Goal: Task Accomplishment & Management: Manage account settings

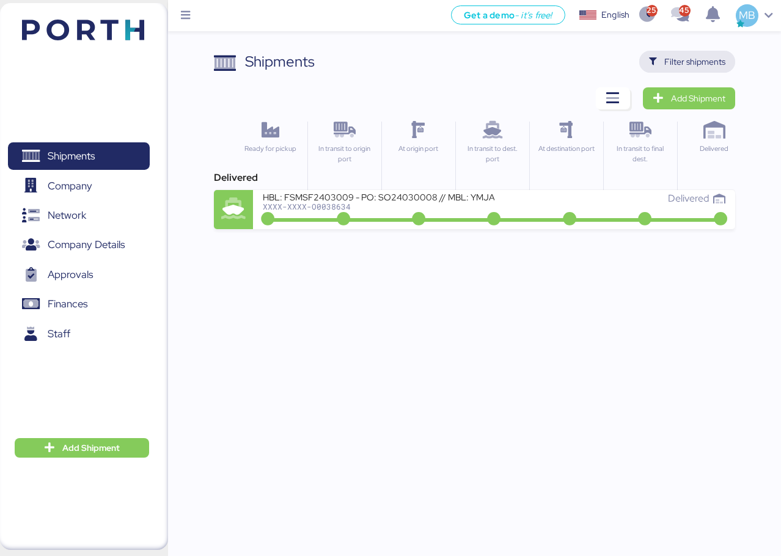
click at [709, 58] on span "Filter shipments" at bounding box center [695, 61] width 61 height 15
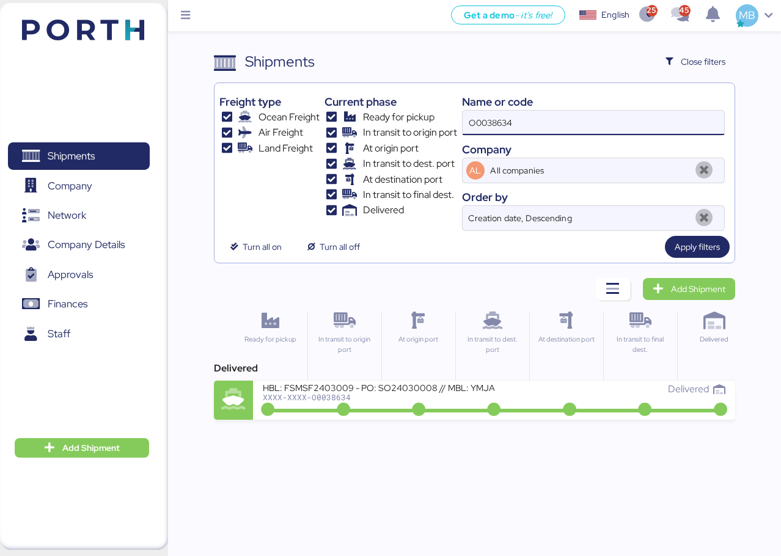
drag, startPoint x: 521, startPoint y: 126, endPoint x: 392, endPoint y: 108, distance: 130.3
click at [401, 109] on div "Freight type Ocean Freight Air Freight Land Freight Current phase Ready for pic…" at bounding box center [474, 159] width 511 height 143
paste input "O0051974"
type input "O0051974"
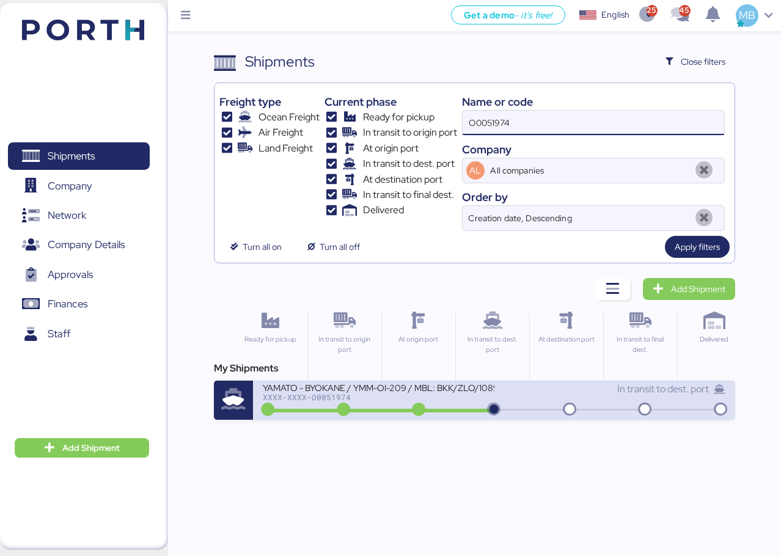
click at [474, 390] on div "YAMATO - BYOKANE / YMM-OI-209 / MBL: BKK/ZLO/10891 / HBL: YTC-BKK24203 / FCL" at bounding box center [378, 387] width 231 height 10
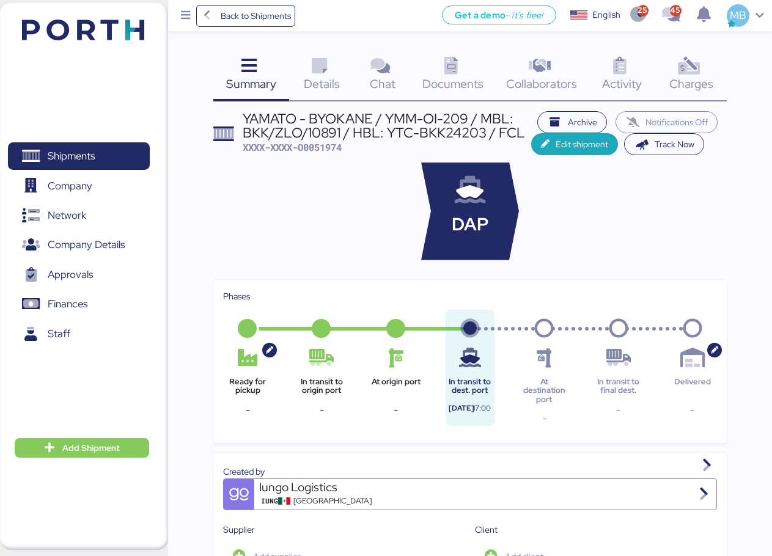
click at [718, 65] on div "Charges 0" at bounding box center [691, 76] width 71 height 51
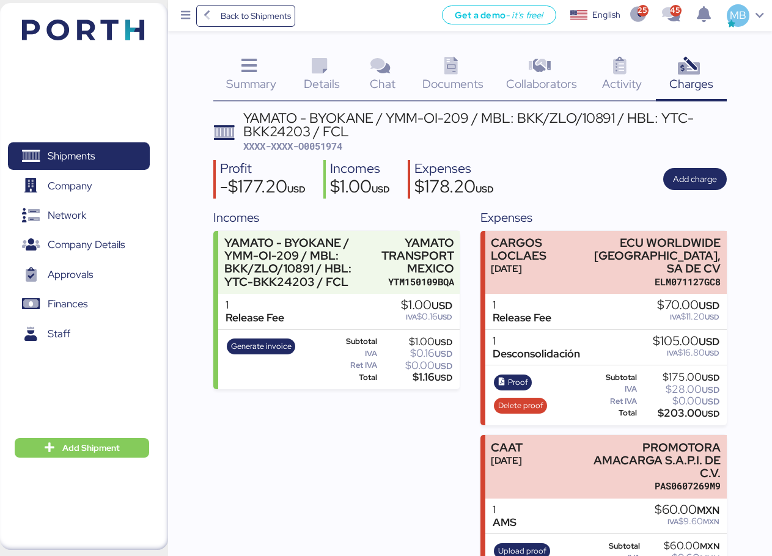
click at [270, 76] on span "Summary" at bounding box center [251, 84] width 50 height 16
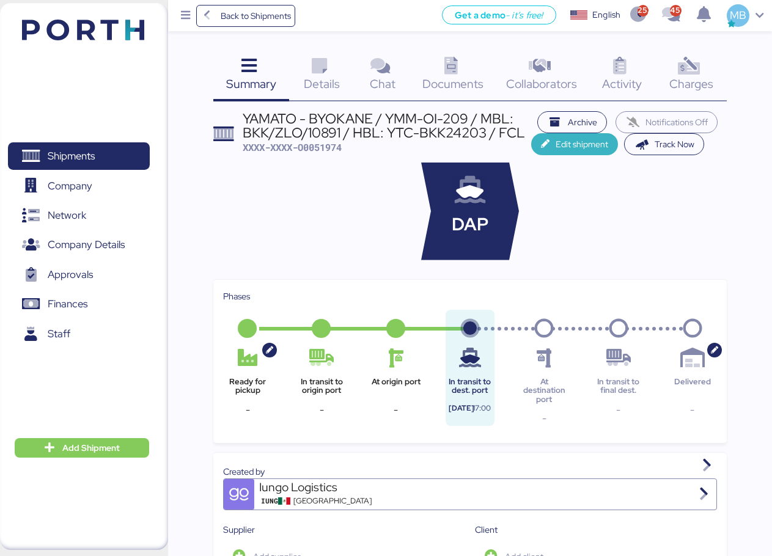
click at [555, 142] on span "Edit shipment" at bounding box center [575, 144] width 68 height 17
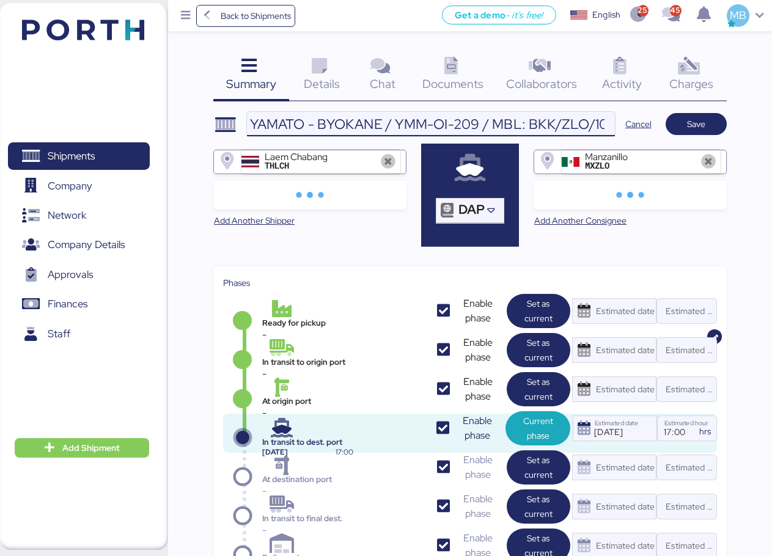
click at [552, 126] on input "YAMATO - BYOKANE / YMM-OI-209 / MBL: BKK/ZLO/10891 / HBL: YTC-BKK24203 / FCL" at bounding box center [431, 124] width 368 height 24
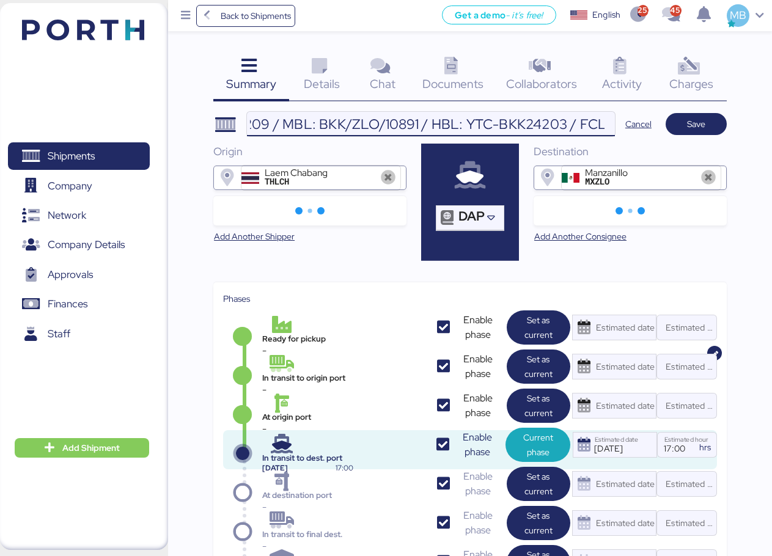
click at [581, 124] on input "YAMATO - BYOKANE / YMM-OI-209 / MBL: BKK/ZLO/10891 / HBL: YTC-BKK24203 / FCL" at bounding box center [431, 124] width 368 height 24
type input "YAMATO - BYOKANE / YMM-OI-209 / MBL: BKK/ZLO/10891 / HBL: YTC-BKK24203 / LCL"
click at [684, 122] on span "Save" at bounding box center [697, 124] width 42 height 17
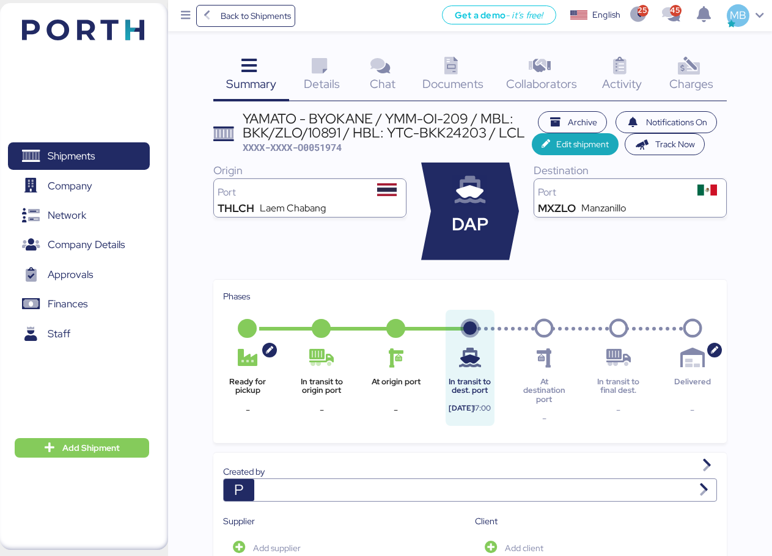
click at [716, 72] on div "Charges 0" at bounding box center [691, 76] width 71 height 51
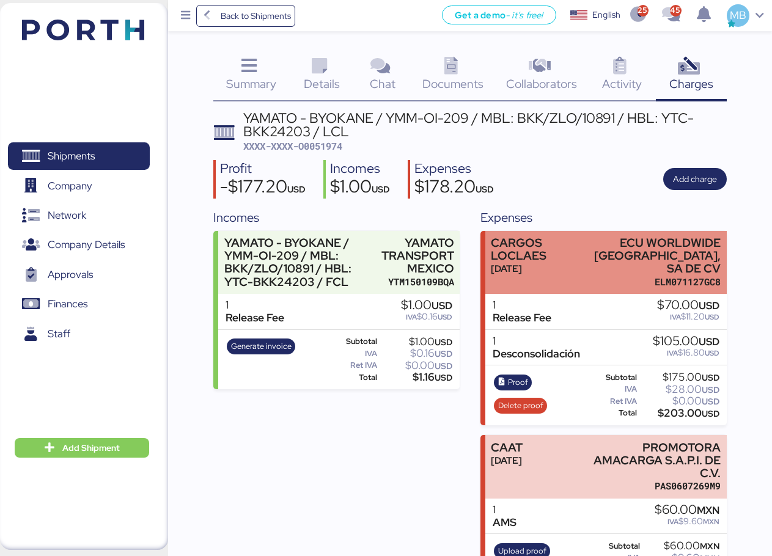
scroll to position [35, 0]
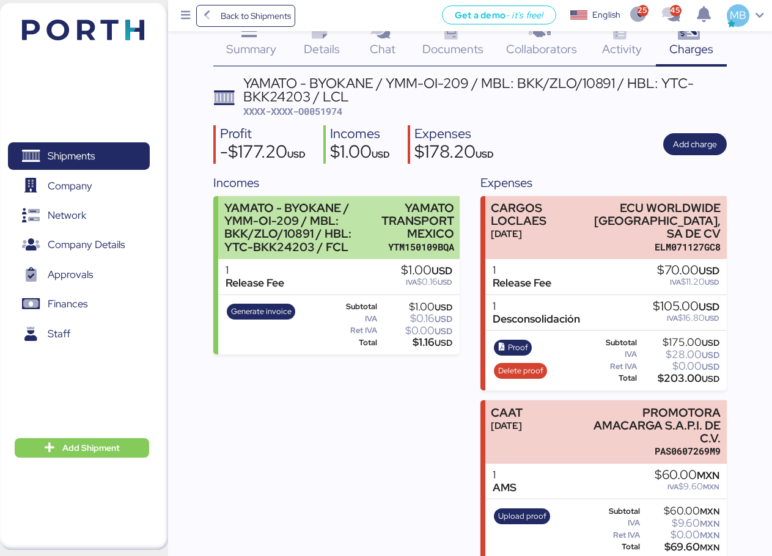
click at [375, 212] on div "YAMATO - BYOKANE / YMM-OI-209 / MBL: BKK/ZLO/10891 / HBL: YTC-BKK24203 / FCL" at bounding box center [299, 228] width 151 height 52
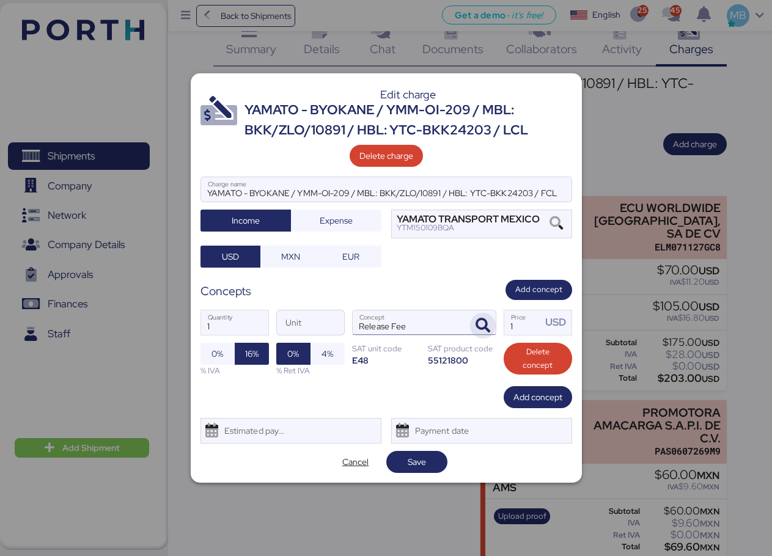
click at [480, 323] on icon "button" at bounding box center [483, 326] width 15 height 15
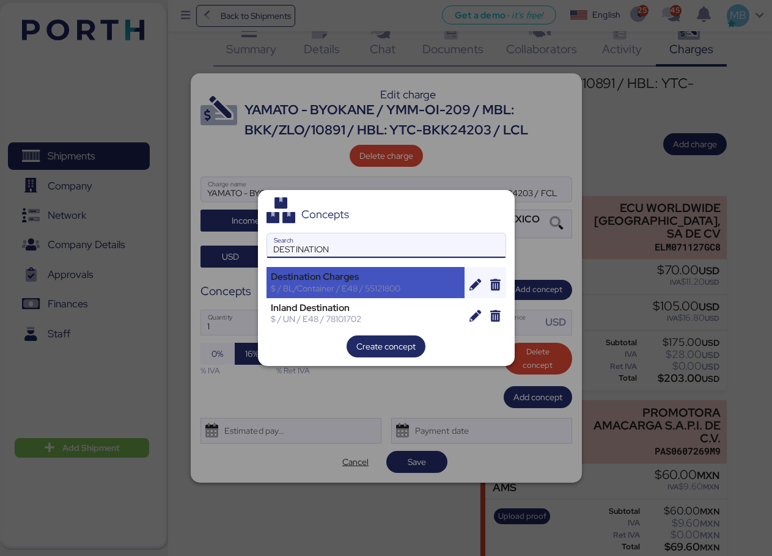
type input "DESTINATION"
click at [386, 276] on div "Destination Charges" at bounding box center [366, 276] width 190 height 11
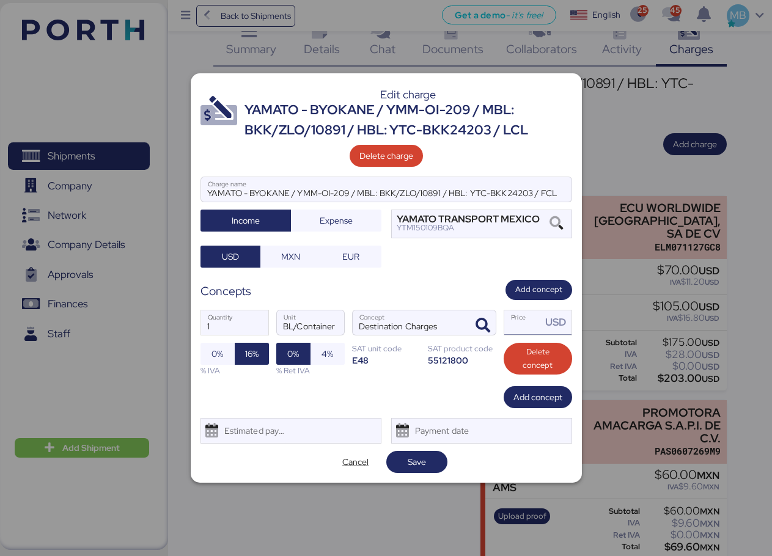
click at [515, 323] on input "Price USD" at bounding box center [523, 323] width 38 height 24
type input "195"
click at [440, 462] on span "Save" at bounding box center [416, 462] width 61 height 22
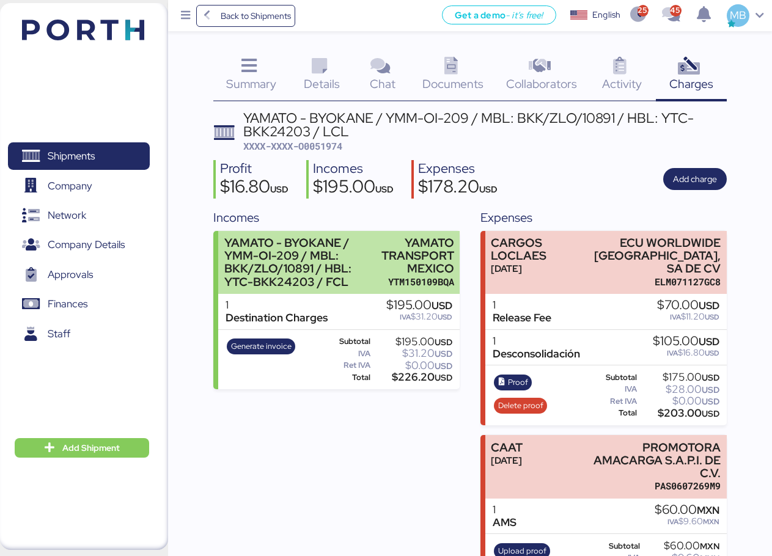
click at [365, 259] on div "YAMATO - BYOKANE / YMM-OI-209 / MBL: BKK/ZLO/10891 / HBL: YTC-BKK24203 / FCL" at bounding box center [299, 263] width 151 height 52
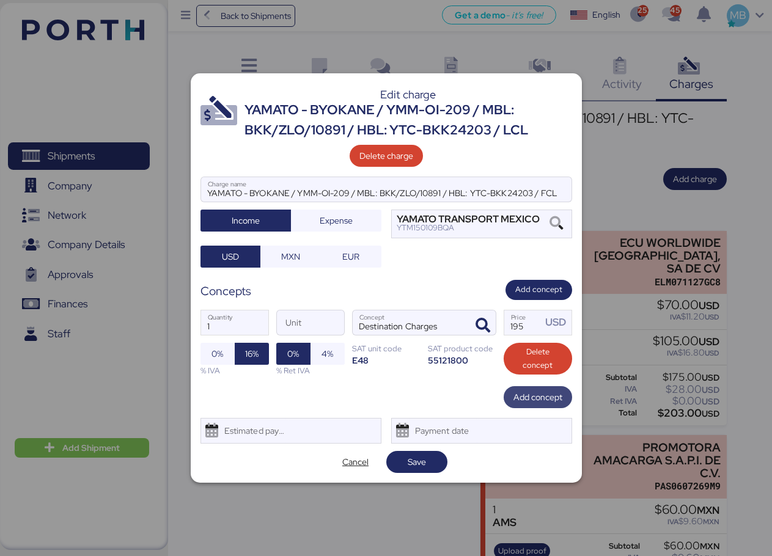
click at [535, 396] on span "Add concept" at bounding box center [538, 397] width 49 height 15
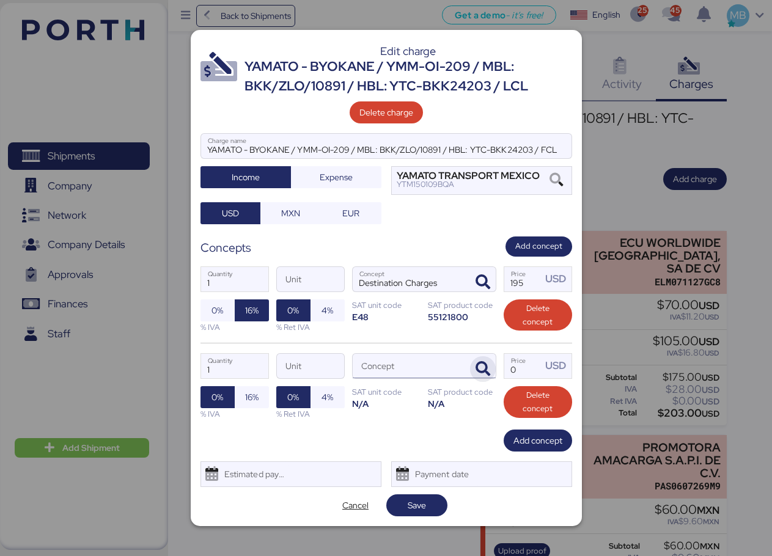
click at [482, 372] on icon "button" at bounding box center [483, 369] width 15 height 15
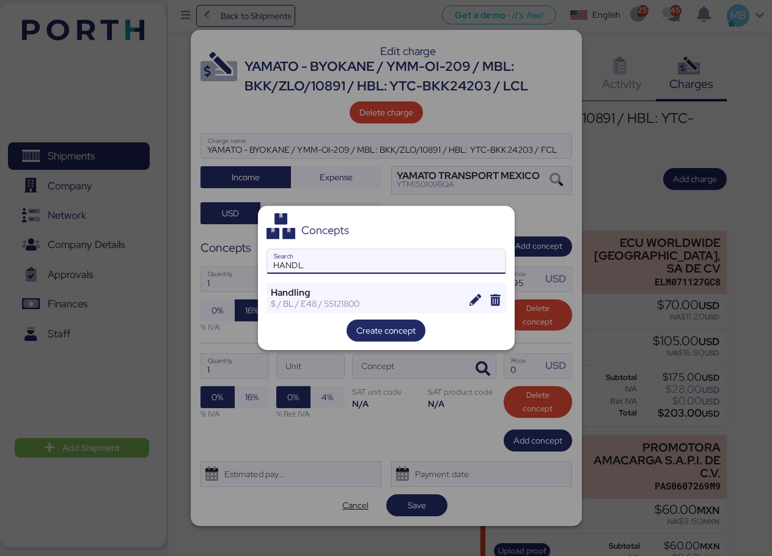
type input "HANDL"
click at [404, 279] on div "Concepts HANDL Search Handling $ / BL / E48 / 55121800 Create concept" at bounding box center [386, 278] width 257 height 145
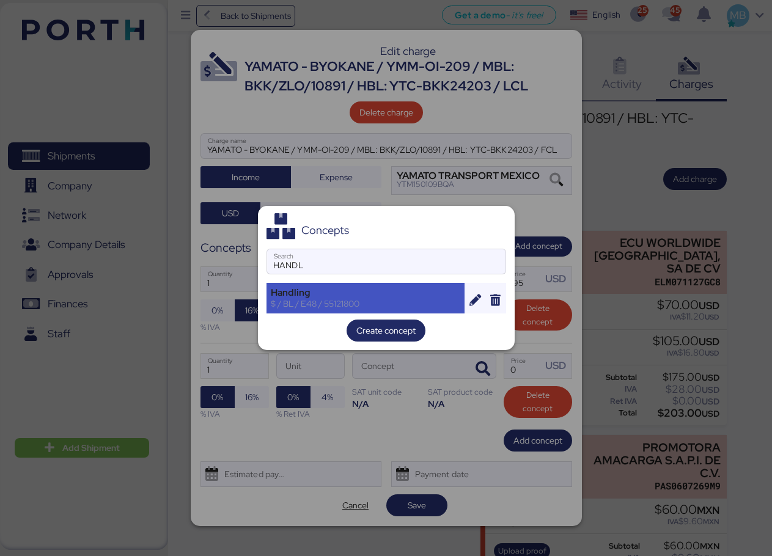
click at [389, 300] on div "$ / BL / E48 / 55121800" at bounding box center [366, 303] width 190 height 11
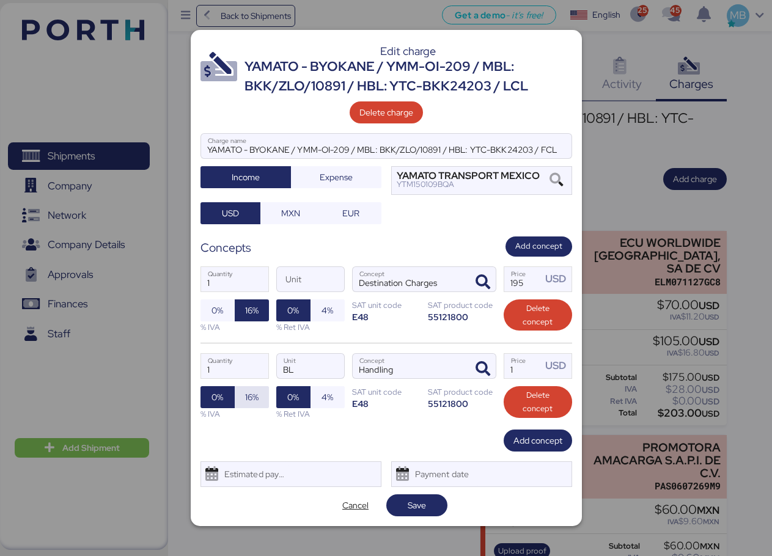
click at [245, 402] on span "16%" at bounding box center [252, 397] width 15 height 17
drag, startPoint x: 522, startPoint y: 367, endPoint x: 500, endPoint y: 361, distance: 22.3
click at [500, 361] on div "1 Quantity BL Unit Handling Concept 1 Price USD 0% 16% % IVA 0% 4% % Ret IVA SA…" at bounding box center [387, 386] width 372 height 87
type input "36"
click at [534, 444] on span "Add concept" at bounding box center [538, 440] width 49 height 15
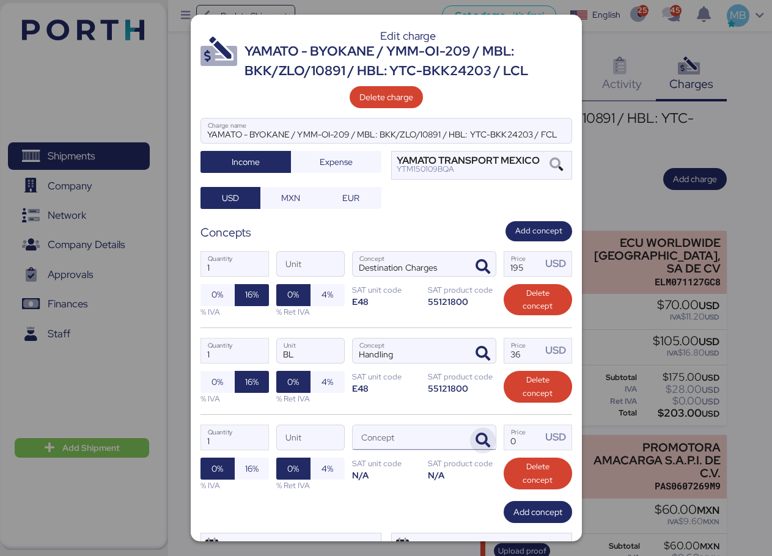
click at [481, 441] on icon "button" at bounding box center [483, 440] width 15 height 15
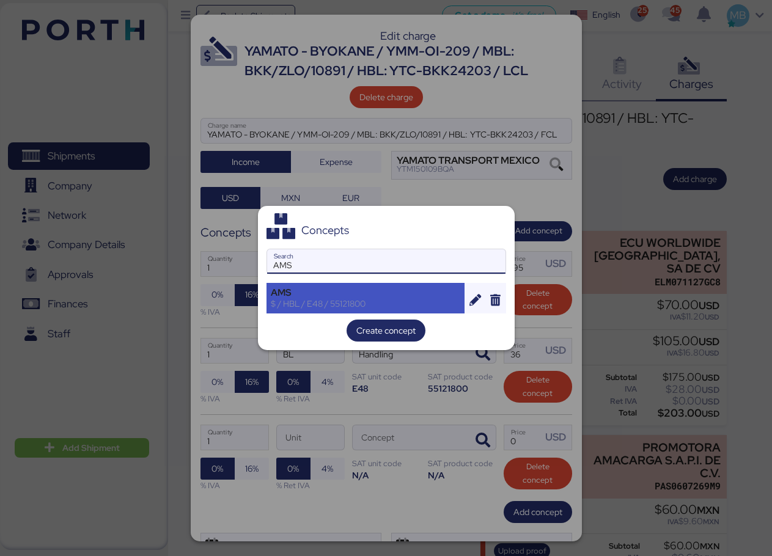
type input "AMS"
click at [355, 289] on div "AMS" at bounding box center [366, 292] width 190 height 11
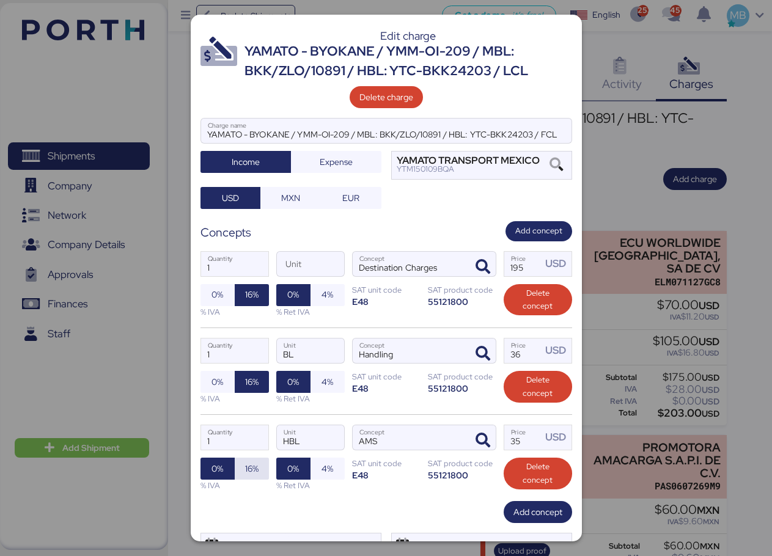
click at [249, 470] on span "16%" at bounding box center [251, 469] width 13 height 15
drag, startPoint x: 526, startPoint y: 444, endPoint x: 488, endPoint y: 439, distance: 38.9
click at [488, 439] on div "1 Quantity HBL Unit AMS Concept 35 Price USD 0% 16% % IVA 0% 4% % Ret IVA SAT u…" at bounding box center [387, 458] width 372 height 87
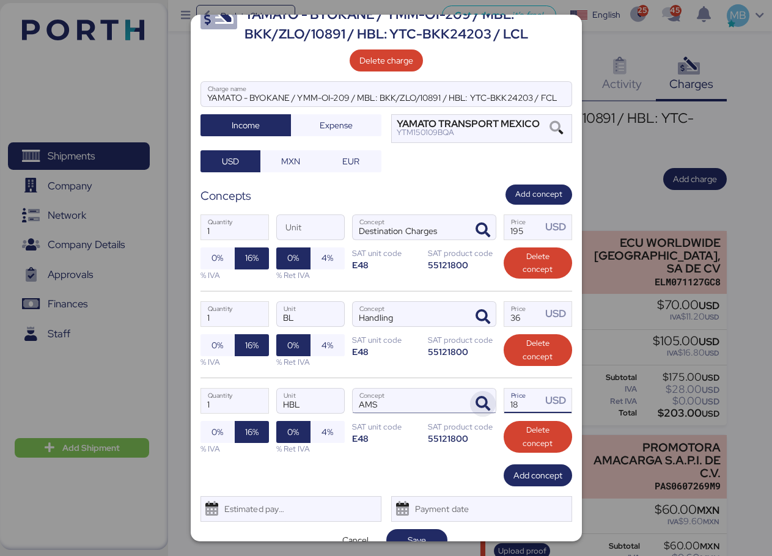
scroll to position [56, 0]
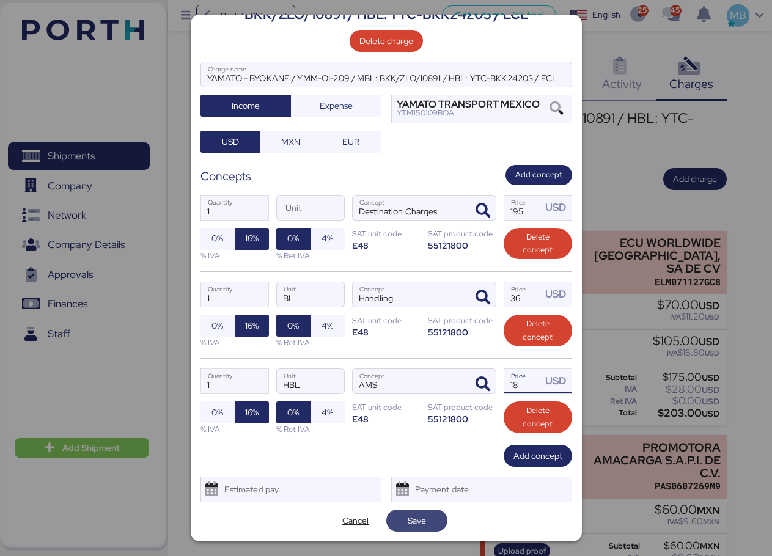
type input "18"
click at [429, 525] on span "Save" at bounding box center [417, 520] width 42 height 17
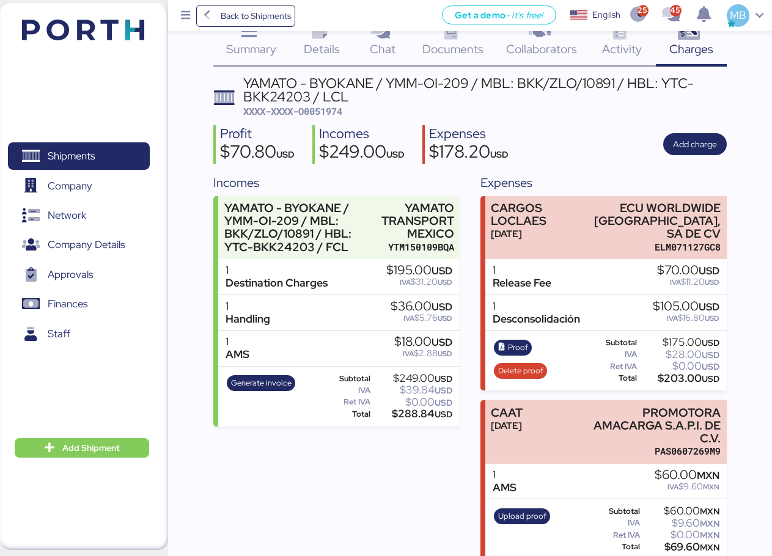
scroll to position [0, 0]
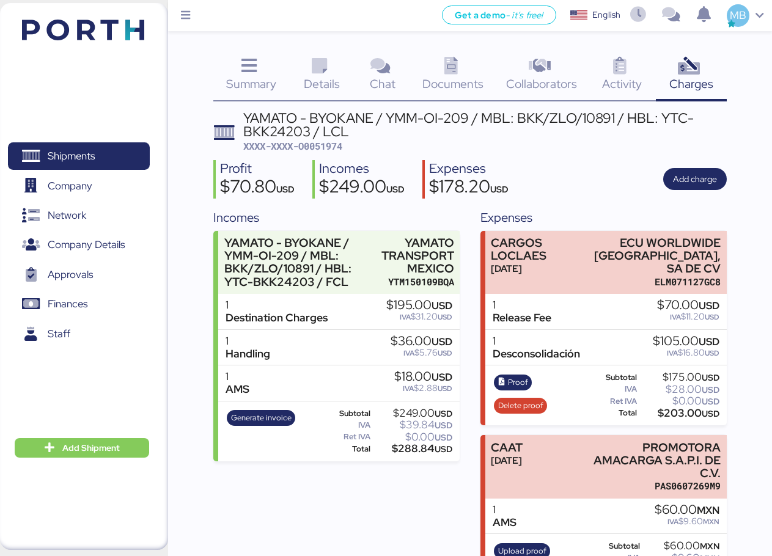
click at [711, 71] on div "Charges 0" at bounding box center [691, 76] width 71 height 51
